Goal: Transaction & Acquisition: Book appointment/travel/reservation

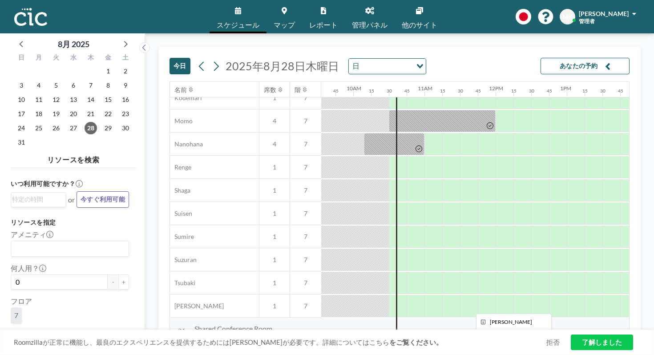
scroll to position [427, 717]
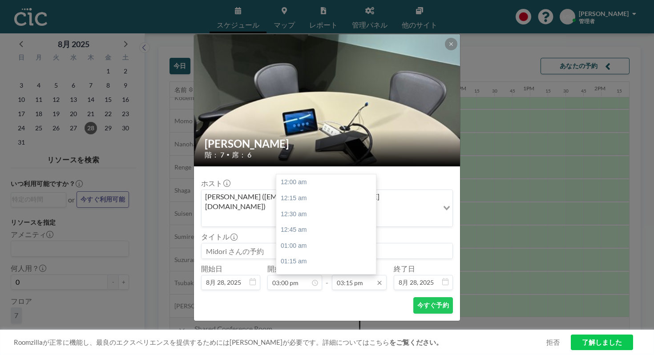
scroll to position [867, 0]
click at [348, 275] on input "03:15 pm" at bounding box center [359, 282] width 55 height 15
click at [343, 322] on div "04:00 pm" at bounding box center [326, 330] width 100 height 16
type input "04:00 pm"
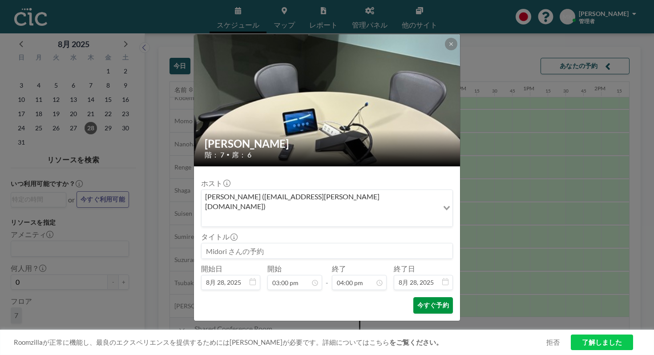
click at [414, 297] on button "今すぐ予約" at bounding box center [434, 305] width 40 height 16
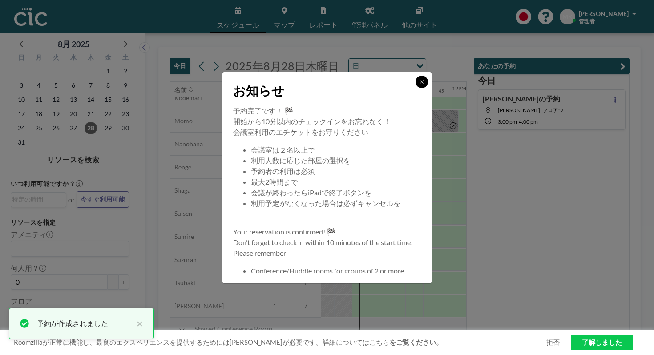
click at [416, 88] on button at bounding box center [422, 82] width 12 height 12
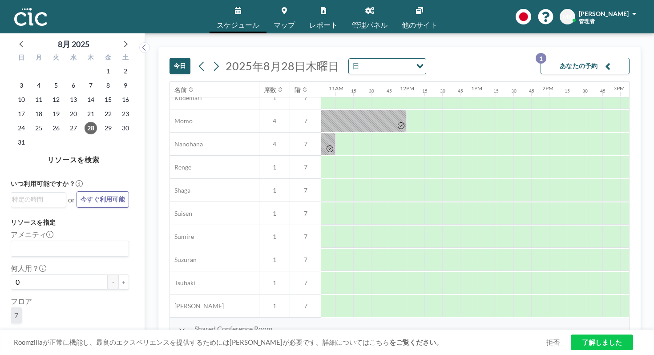
scroll to position [427, 778]
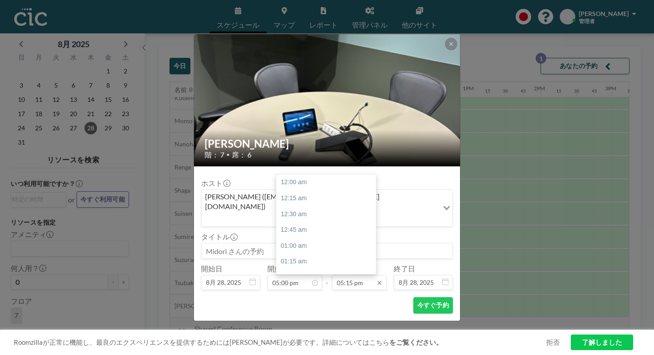
scroll to position [981, 0]
click at [345, 303] on div "05:30 pm" at bounding box center [326, 311] width 100 height 16
click at [349, 321] on div "06:00 pm" at bounding box center [326, 329] width 100 height 16
type input "06:00 pm"
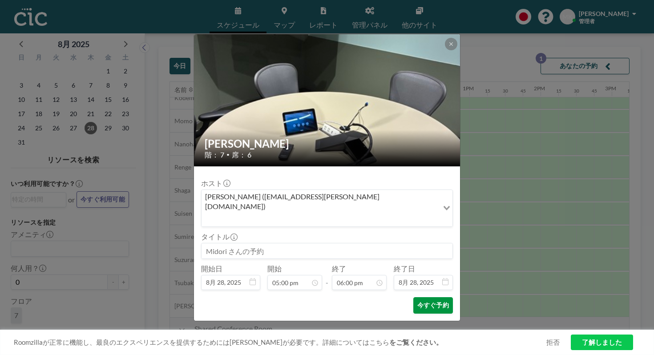
click at [418, 297] on button "今すぐ予約" at bounding box center [434, 305] width 40 height 16
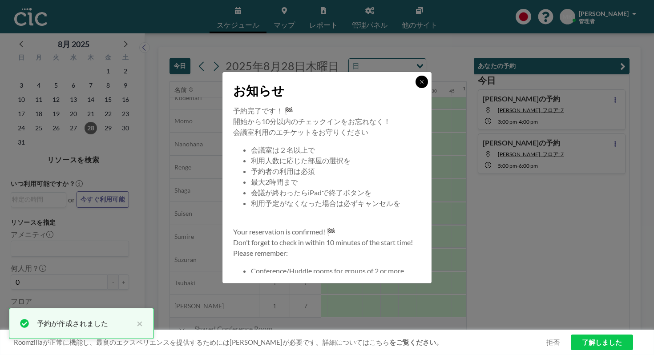
click at [419, 85] on icon at bounding box center [421, 81] width 5 height 5
